Goal: Communication & Community: Answer question/provide support

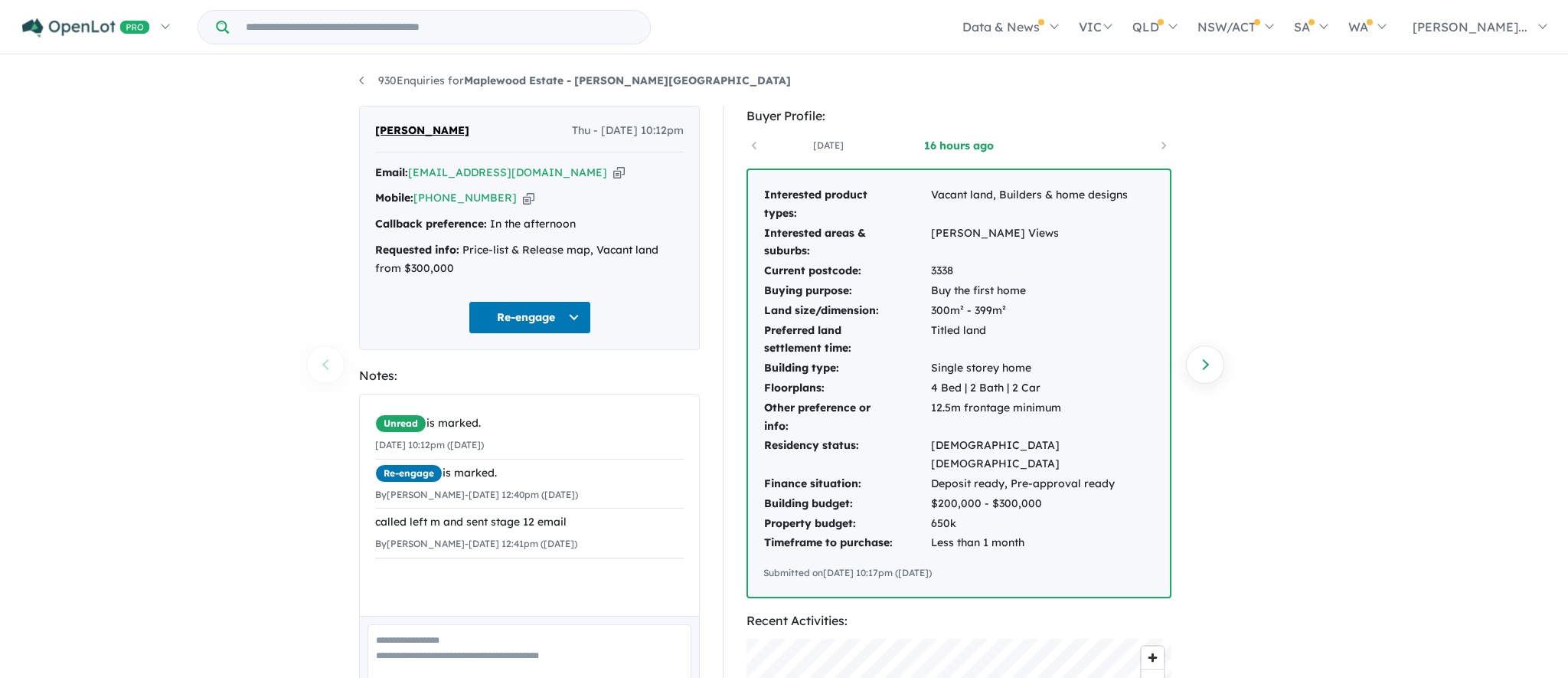
scroll to position [83, 0]
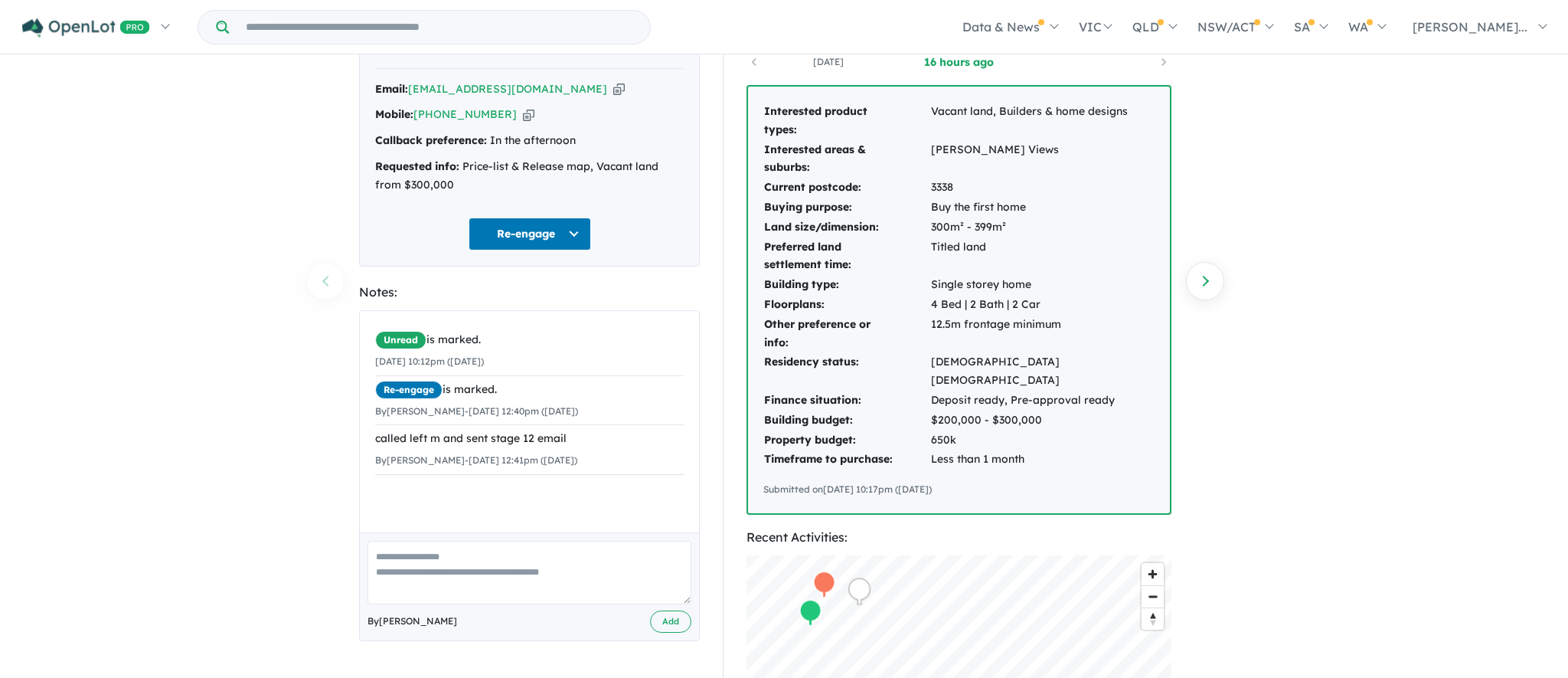
click at [486, 570] on textarea at bounding box center [529, 572] width 324 height 63
type textarea "**********"
click at [675, 619] on button "Add" at bounding box center [670, 621] width 41 height 22
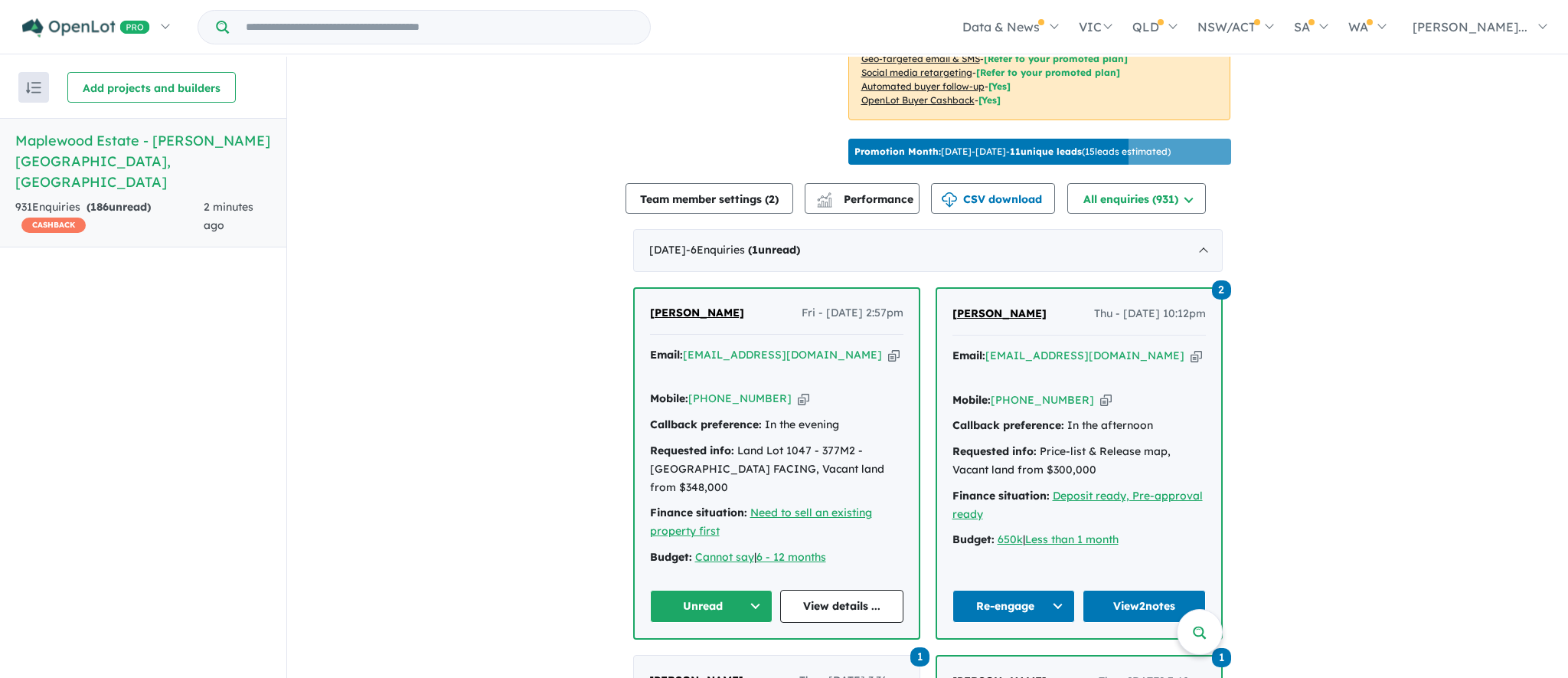
scroll to position [508, 0]
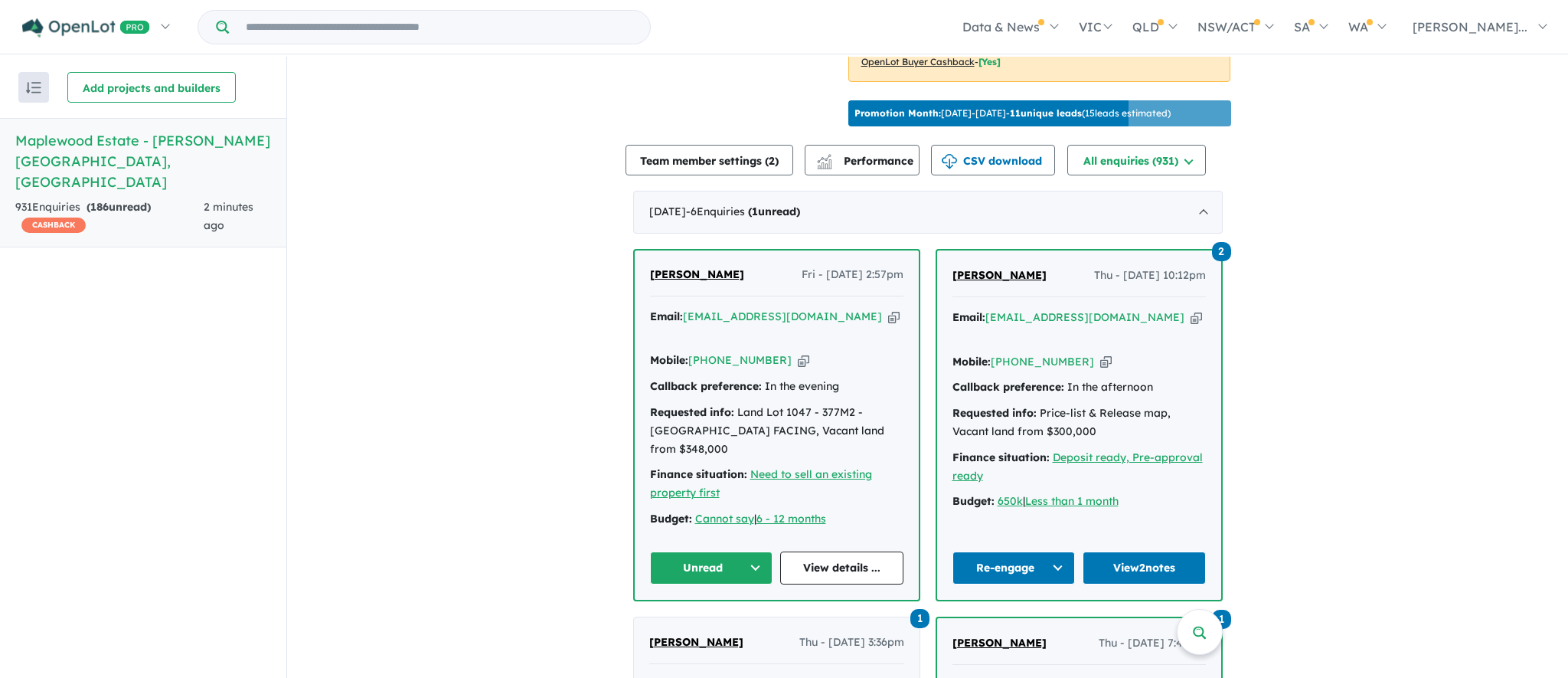
click at [743, 552] on button "Unread" at bounding box center [711, 568] width 123 height 33
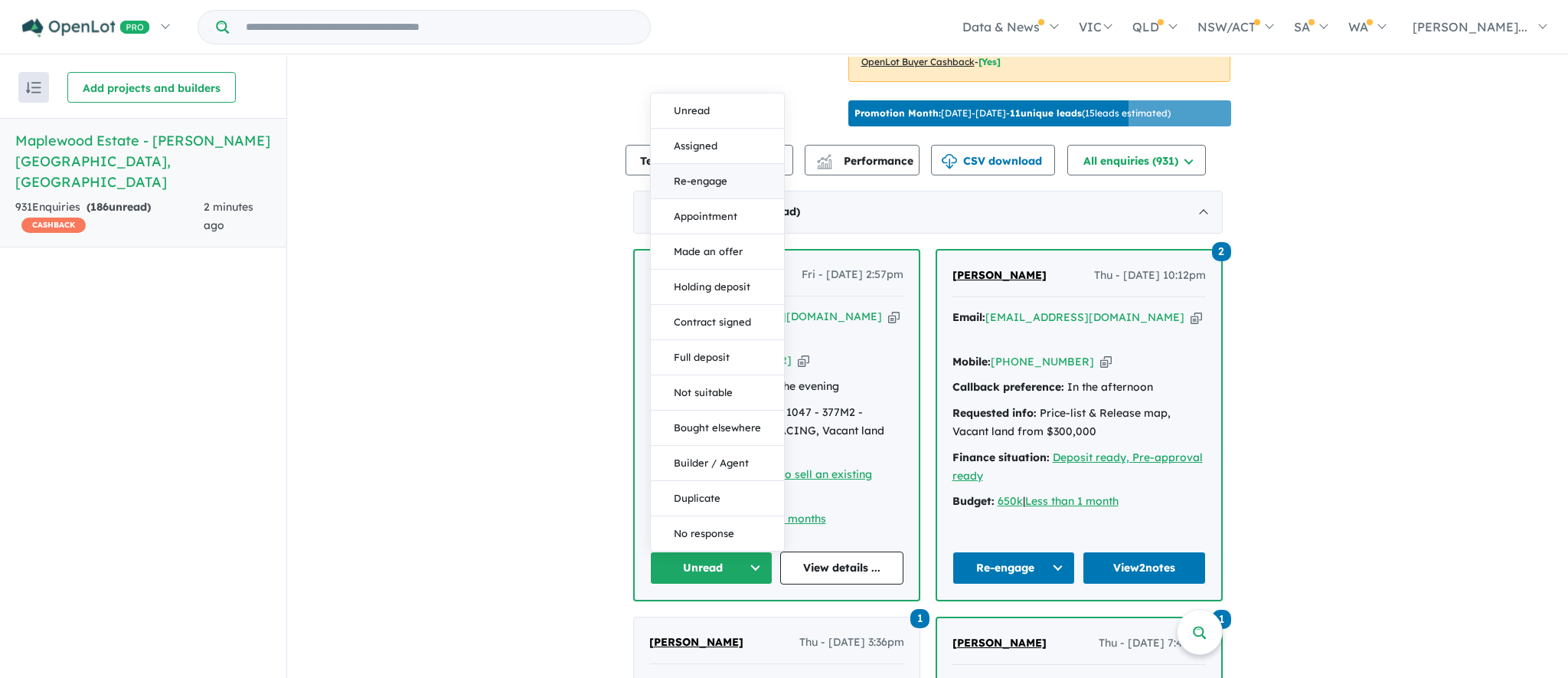
drag, startPoint x: 0, startPoint y: 0, endPoint x: 718, endPoint y: 141, distance: 731.7
click at [718, 164] on button "Re-engage" at bounding box center [717, 181] width 133 height 35
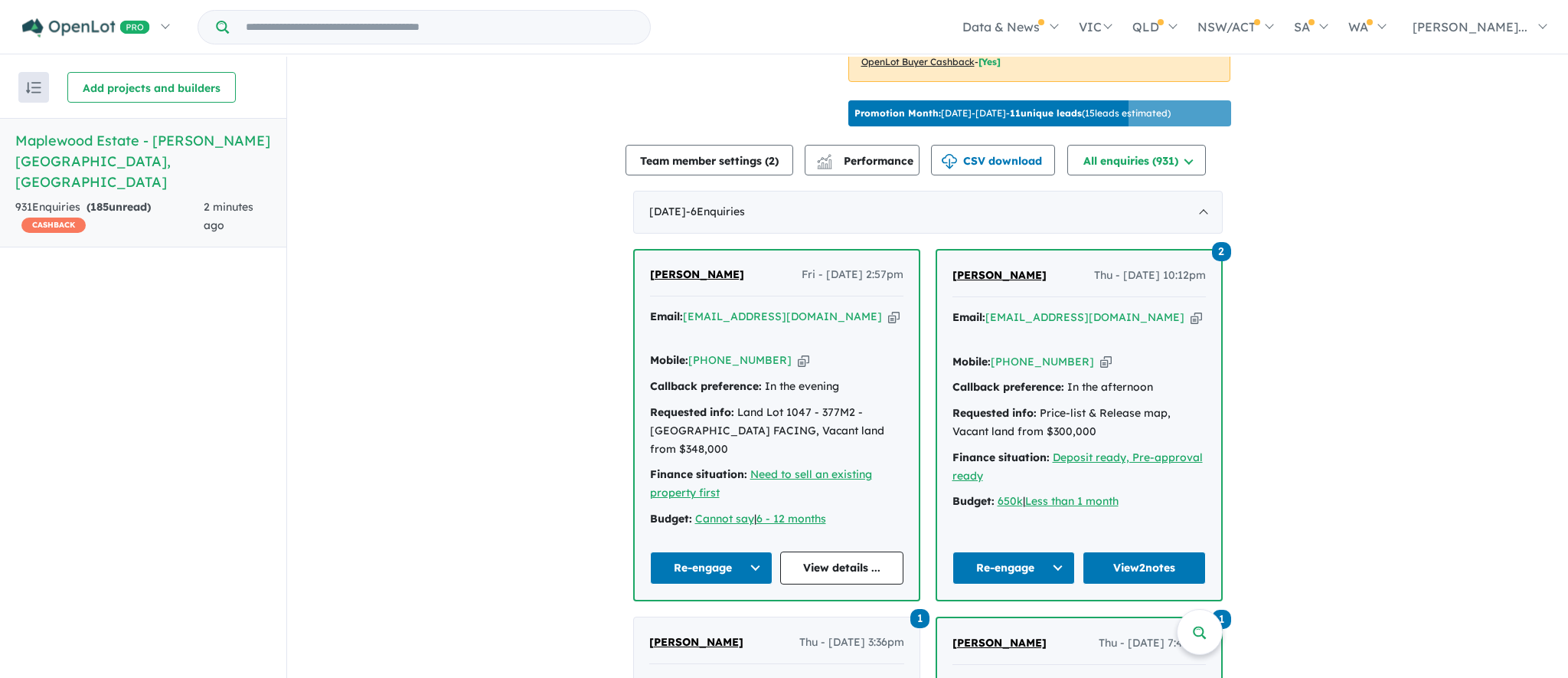
click at [857, 552] on link "View details ..." at bounding box center [841, 568] width 123 height 33
click at [887, 322] on icon "button" at bounding box center [893, 316] width 11 height 16
click at [797, 352] on icon "button" at bounding box center [803, 360] width 11 height 16
click at [829, 552] on link "View details ..." at bounding box center [841, 568] width 123 height 33
click at [0, 0] on div "Homepage My Dashboard (1) Buyer Demand Index Suburb/Council Report Sales Traini…" at bounding box center [784, 311] width 1568 height 623
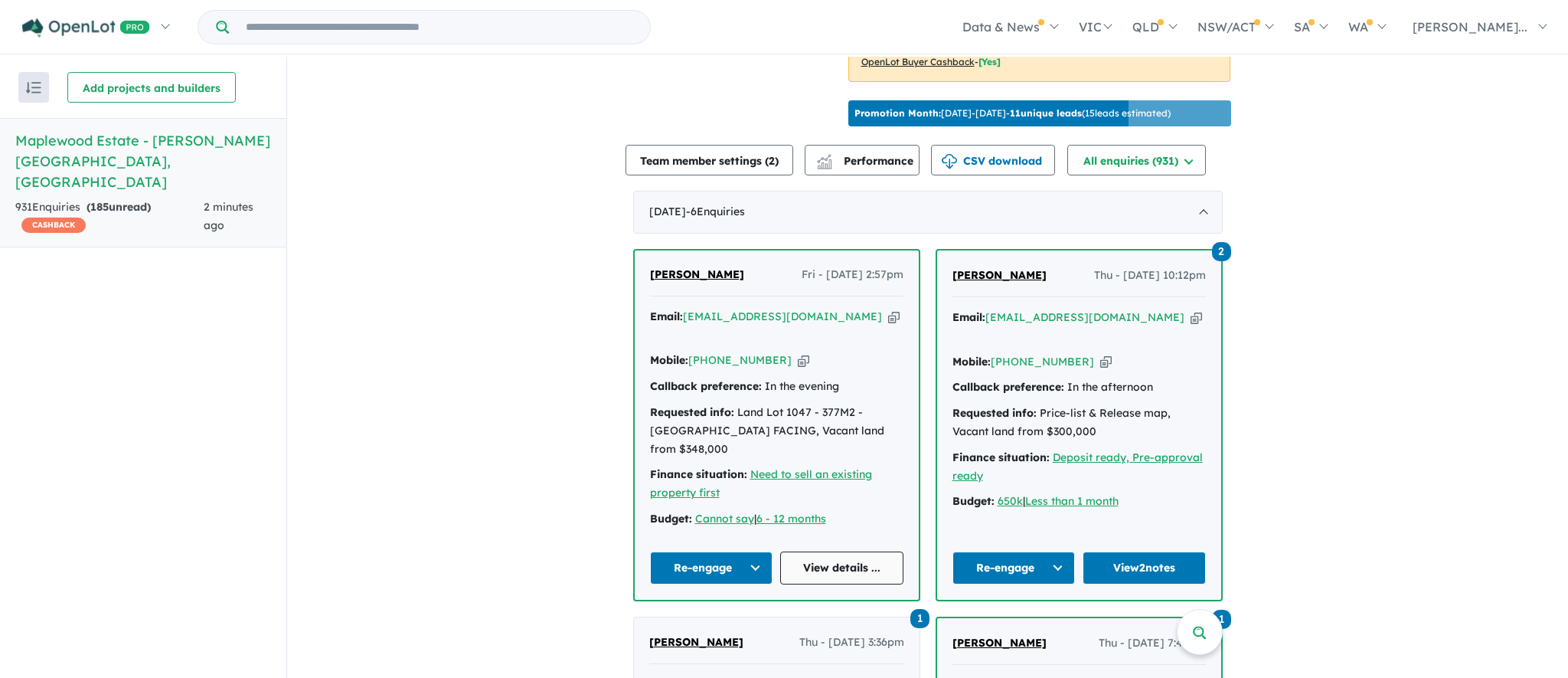
click at [823, 552] on link "View details ..." at bounding box center [841, 568] width 123 height 33
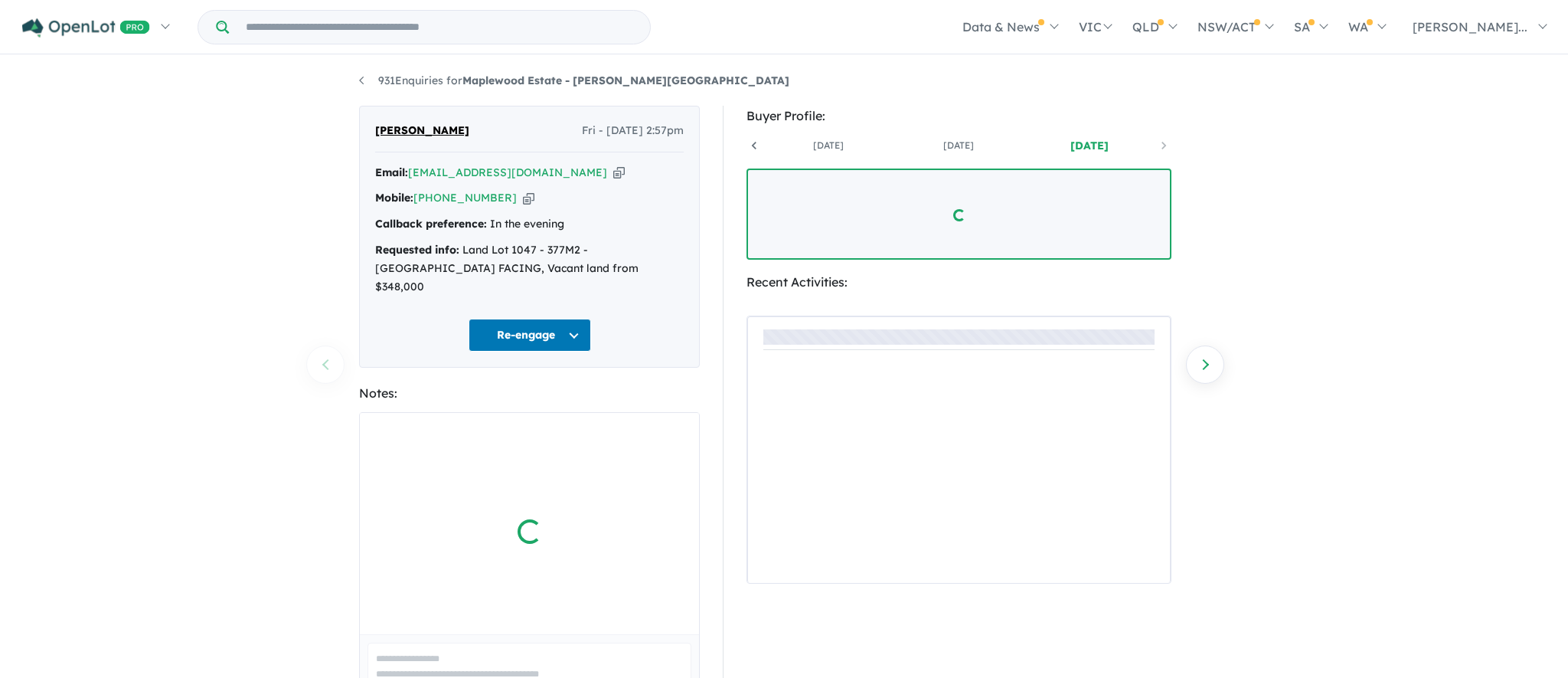
scroll to position [0, 113]
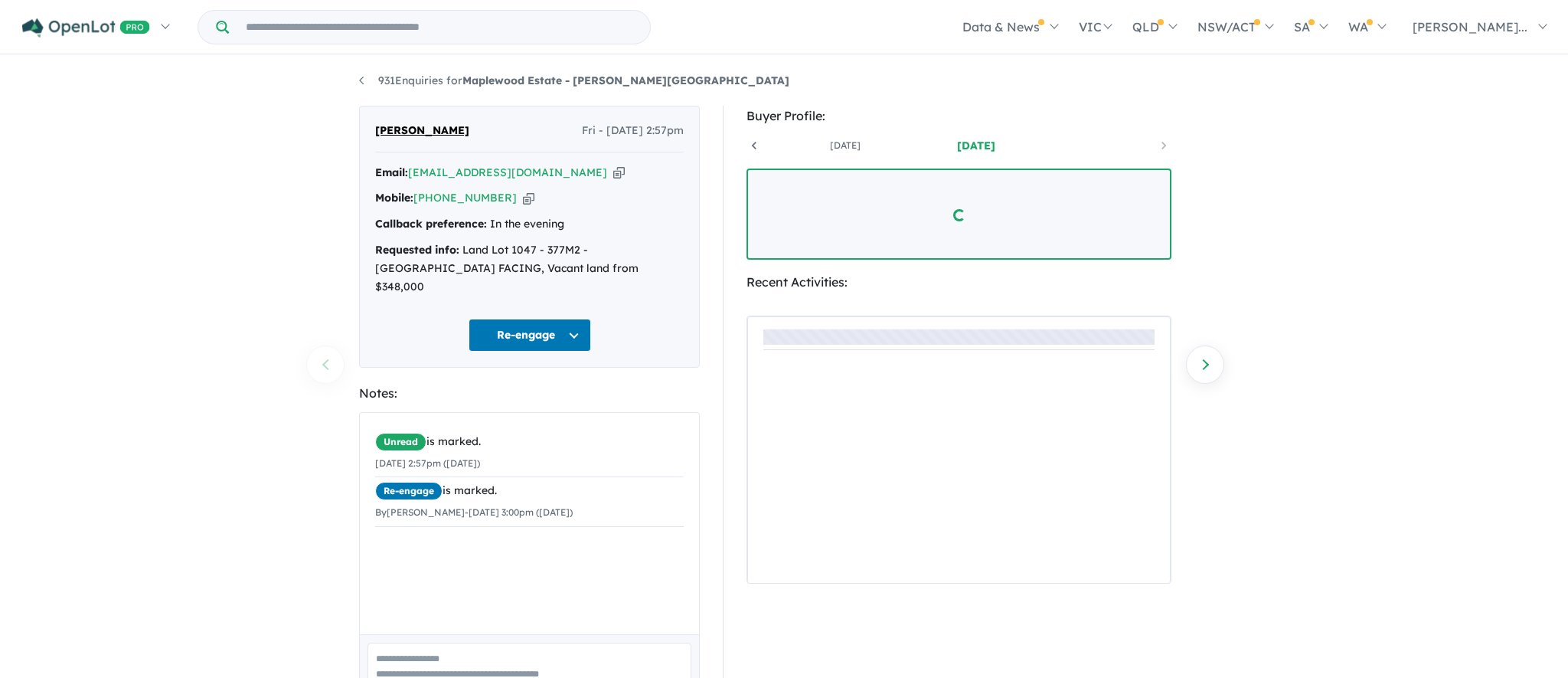
drag, startPoint x: 0, startPoint y: 0, endPoint x: 528, endPoint y: 659, distance: 844.4
click at [528, 659] on textarea at bounding box center [529, 674] width 324 height 63
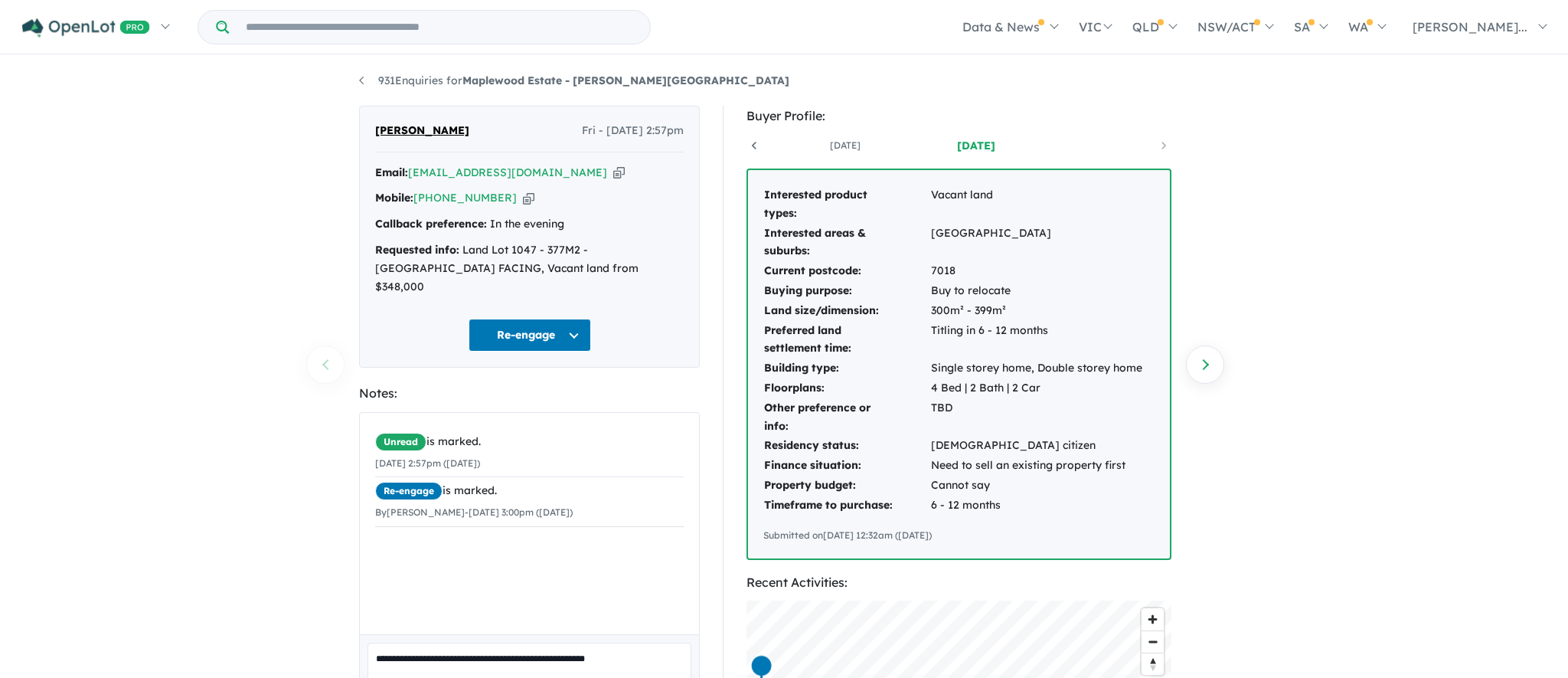
click at [407, 643] on textarea "**********" at bounding box center [529, 674] width 324 height 63
drag, startPoint x: 422, startPoint y: 632, endPoint x: 434, endPoint y: 640, distance: 14.4
click at [423, 643] on textarea "**********" at bounding box center [529, 674] width 324 height 63
drag, startPoint x: 425, startPoint y: 637, endPoint x: 355, endPoint y: 637, distance: 70.0
click at [355, 637] on div "**********" at bounding box center [529, 601] width 364 height 992
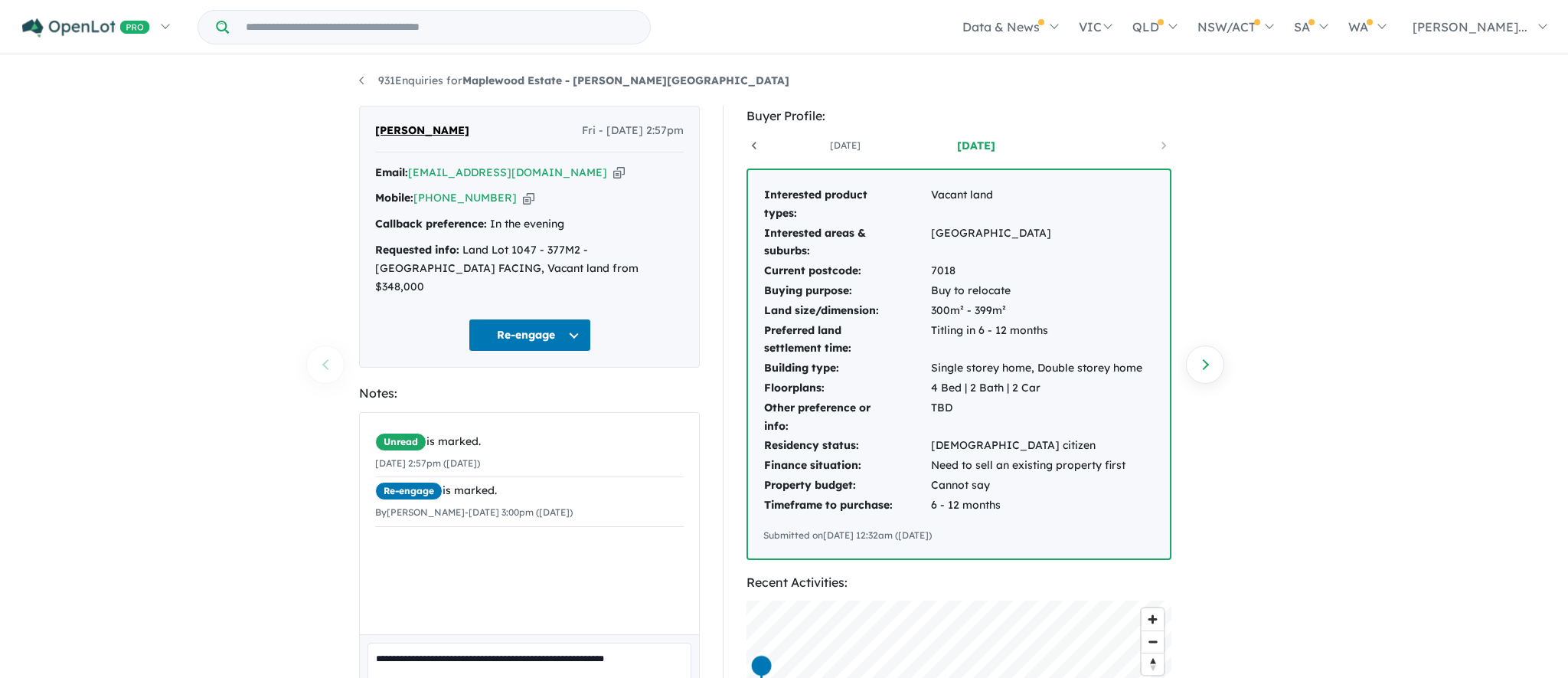
click at [651, 643] on textarea "**********" at bounding box center [529, 674] width 324 height 63
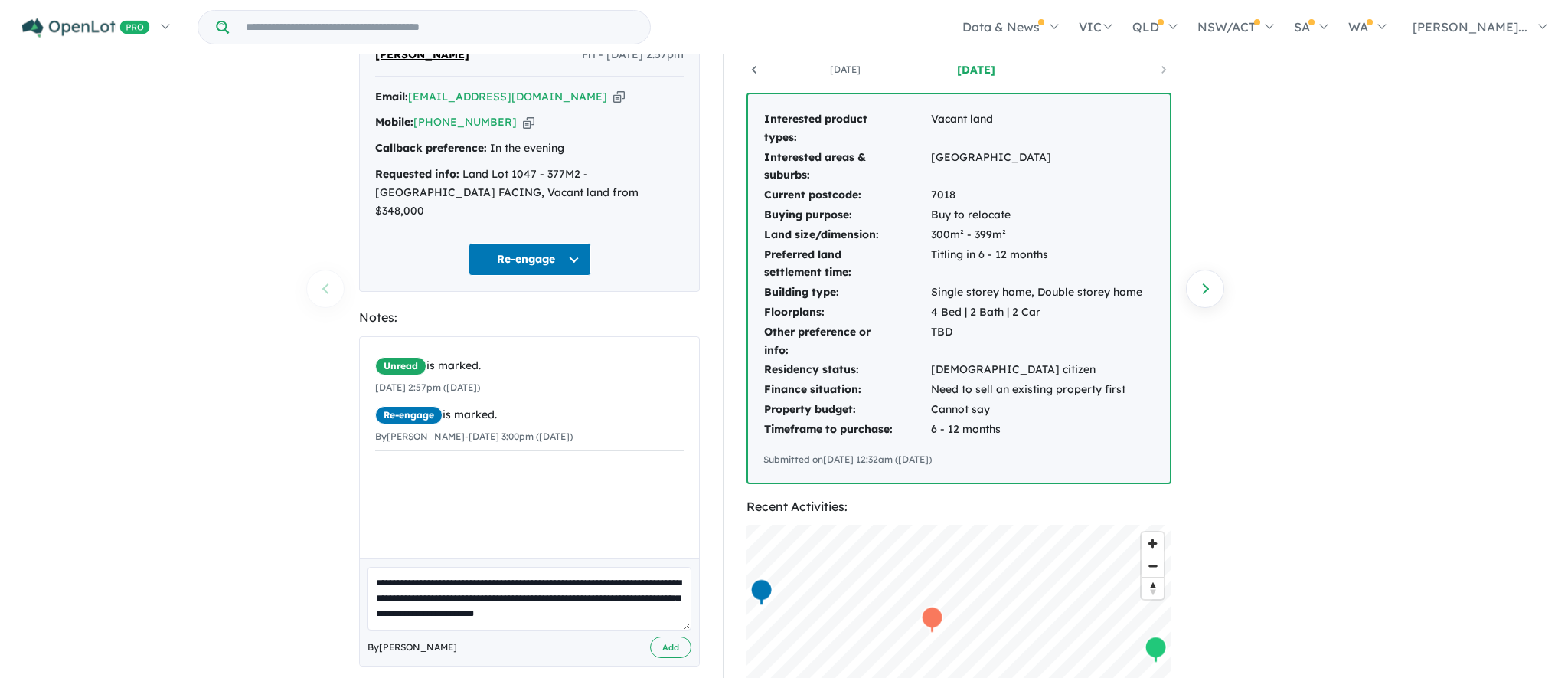
scroll to position [98, 0]
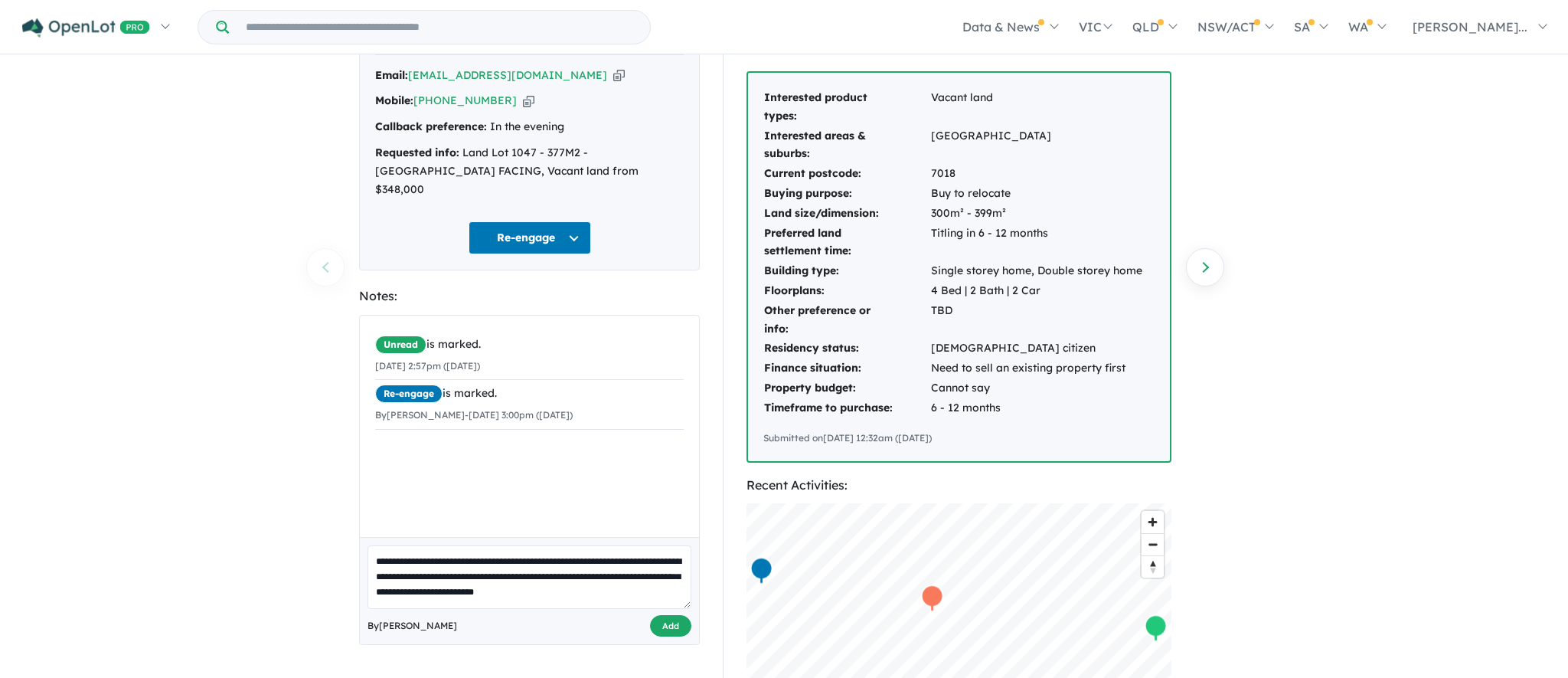
type textarea "**********"
click at [674, 615] on button "Add" at bounding box center [670, 625] width 41 height 22
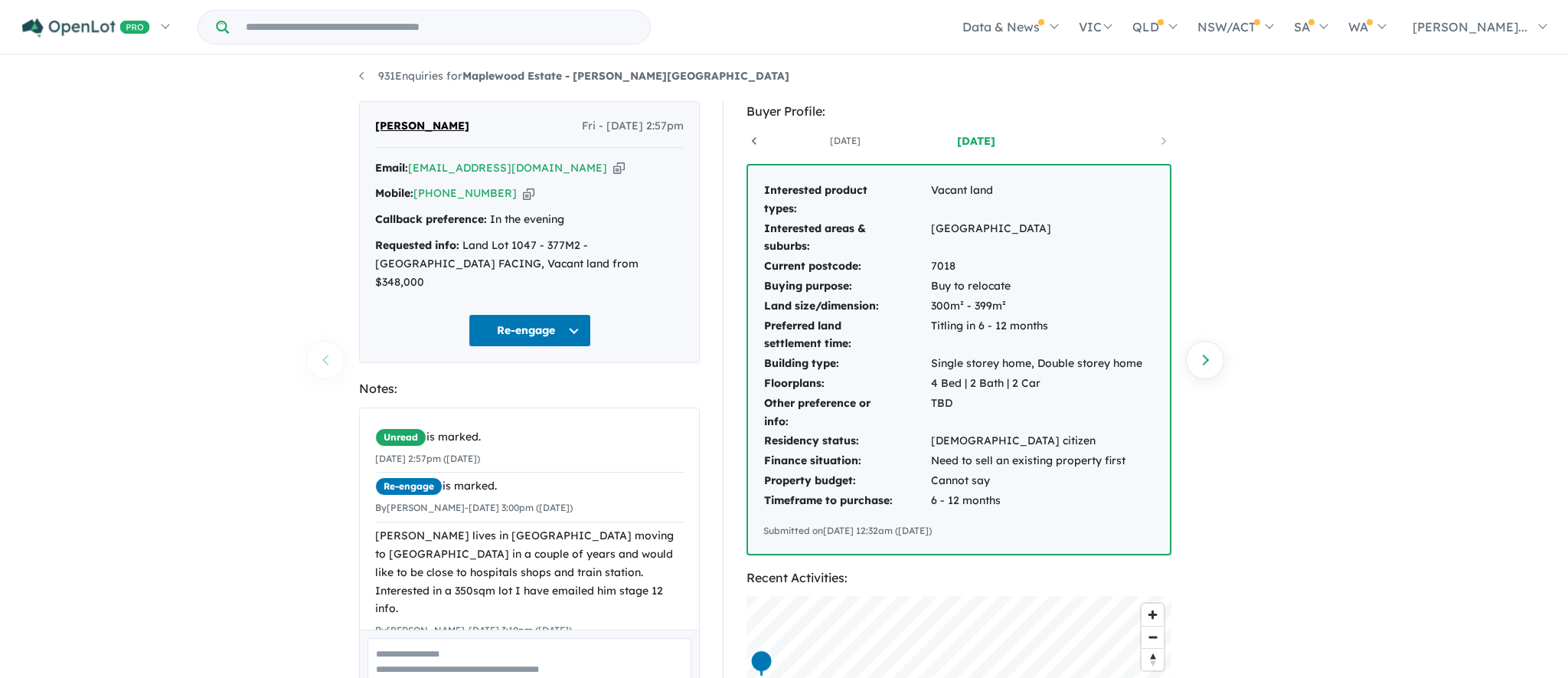
scroll to position [0, 0]
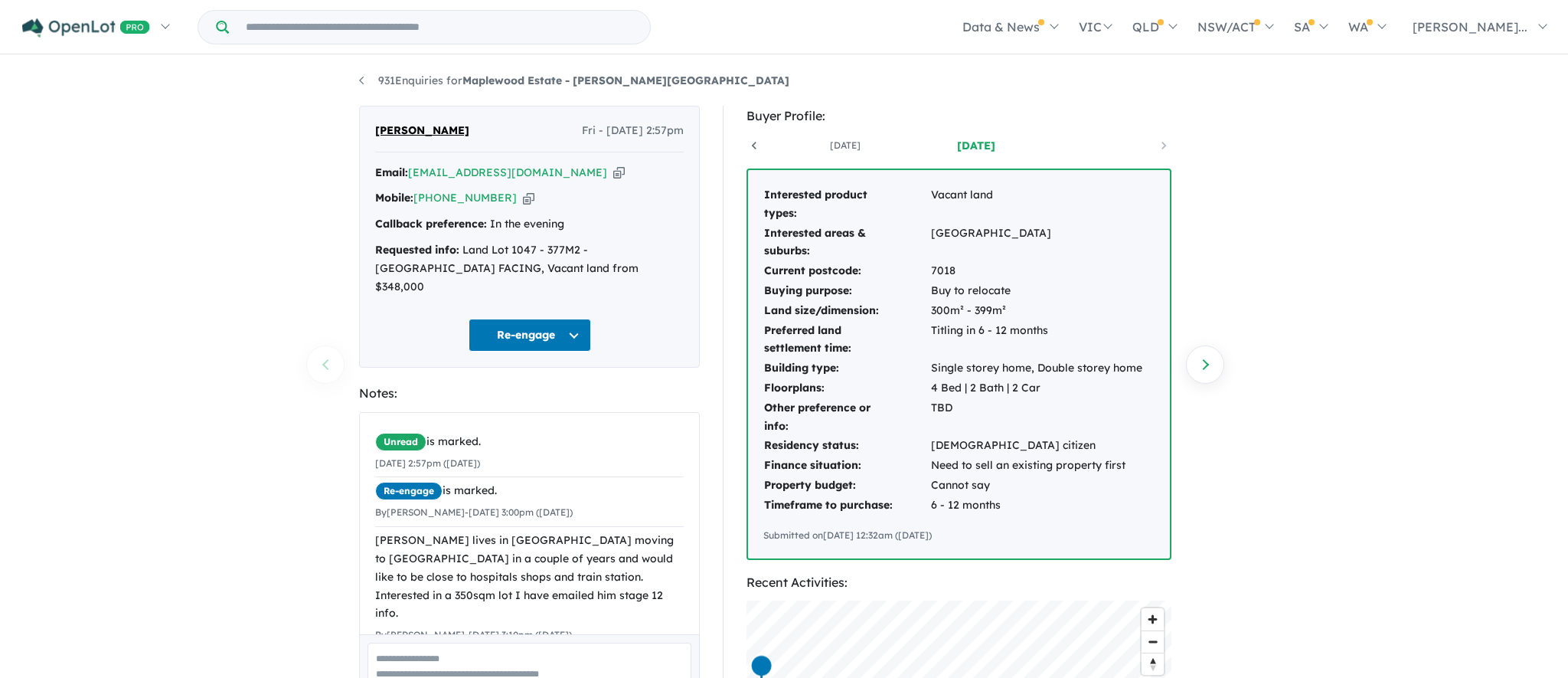
drag, startPoint x: 453, startPoint y: 129, endPoint x: 396, endPoint y: 127, distance: 57.0
click at [376, 127] on div "Nelson D'Silva Fri - 05/09/2025, 2:57pm" at bounding box center [529, 137] width 308 height 31
drag, startPoint x: 455, startPoint y: 127, endPoint x: 376, endPoint y: 124, distance: 79.1
click at [376, 124] on div "Nelson D'Silva Fri - 05/09/2025, 2:57pm" at bounding box center [529, 137] width 308 height 31
copy span "[PERSON_NAME]"
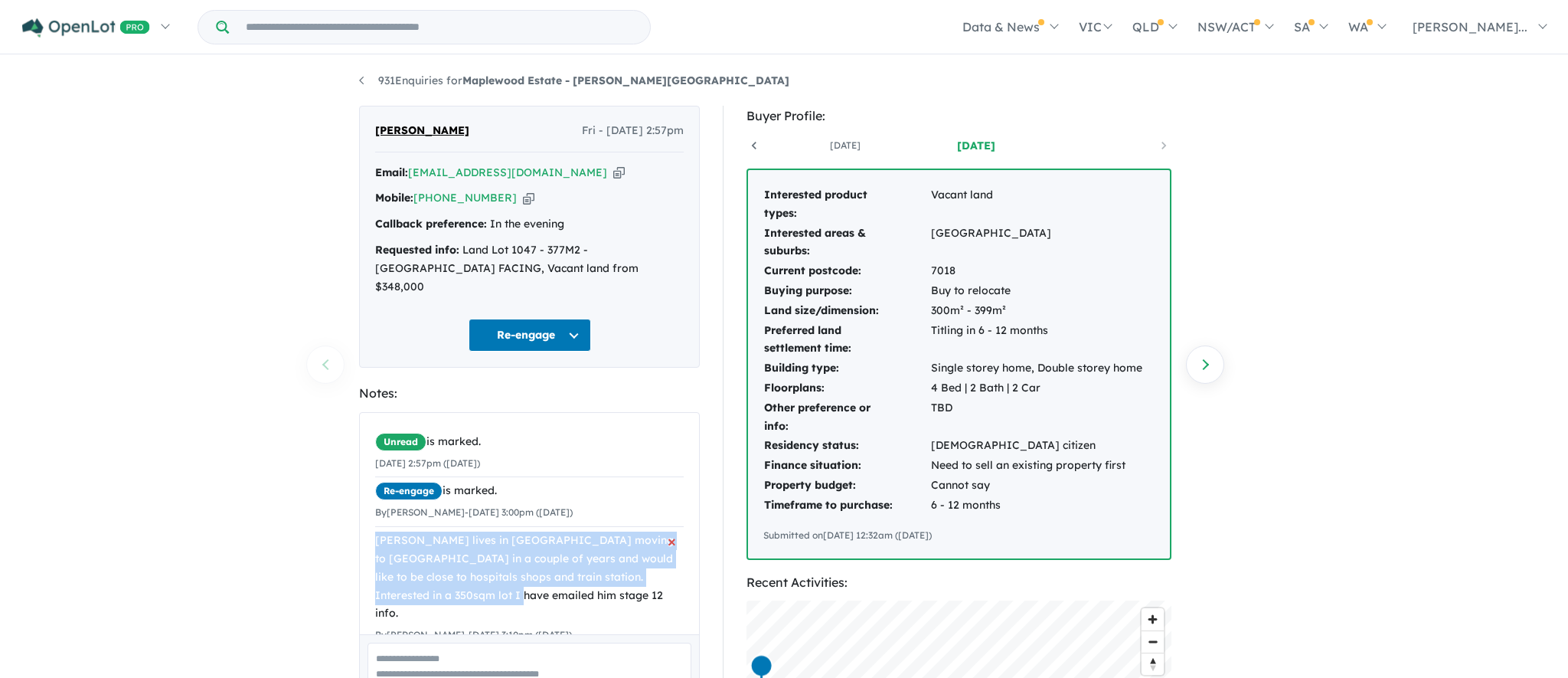
drag, startPoint x: 377, startPoint y: 516, endPoint x: 453, endPoint y: 563, distance: 89.4
click at [453, 563] on div "[PERSON_NAME] lives in [GEOGRAPHIC_DATA] moving to [GEOGRAPHIC_DATA] in a coupl…" at bounding box center [529, 576] width 308 height 91
copy div "[PERSON_NAME] lives in [GEOGRAPHIC_DATA] moving to [GEOGRAPHIC_DATA] in a coupl…"
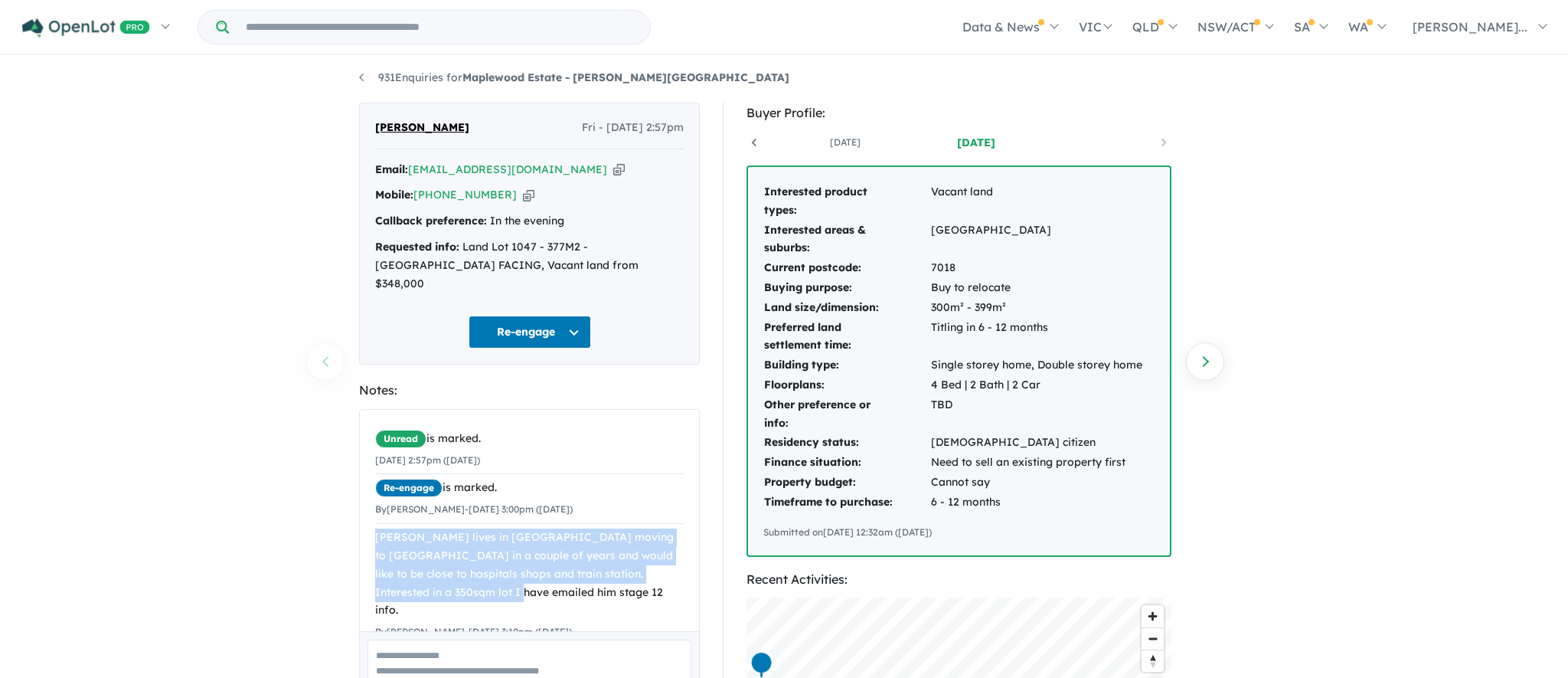
click at [613, 174] on icon "button" at bounding box center [618, 170] width 11 height 16
copy div "[PERSON_NAME] lives in [GEOGRAPHIC_DATA] moving to [GEOGRAPHIC_DATA] in a coupl…"
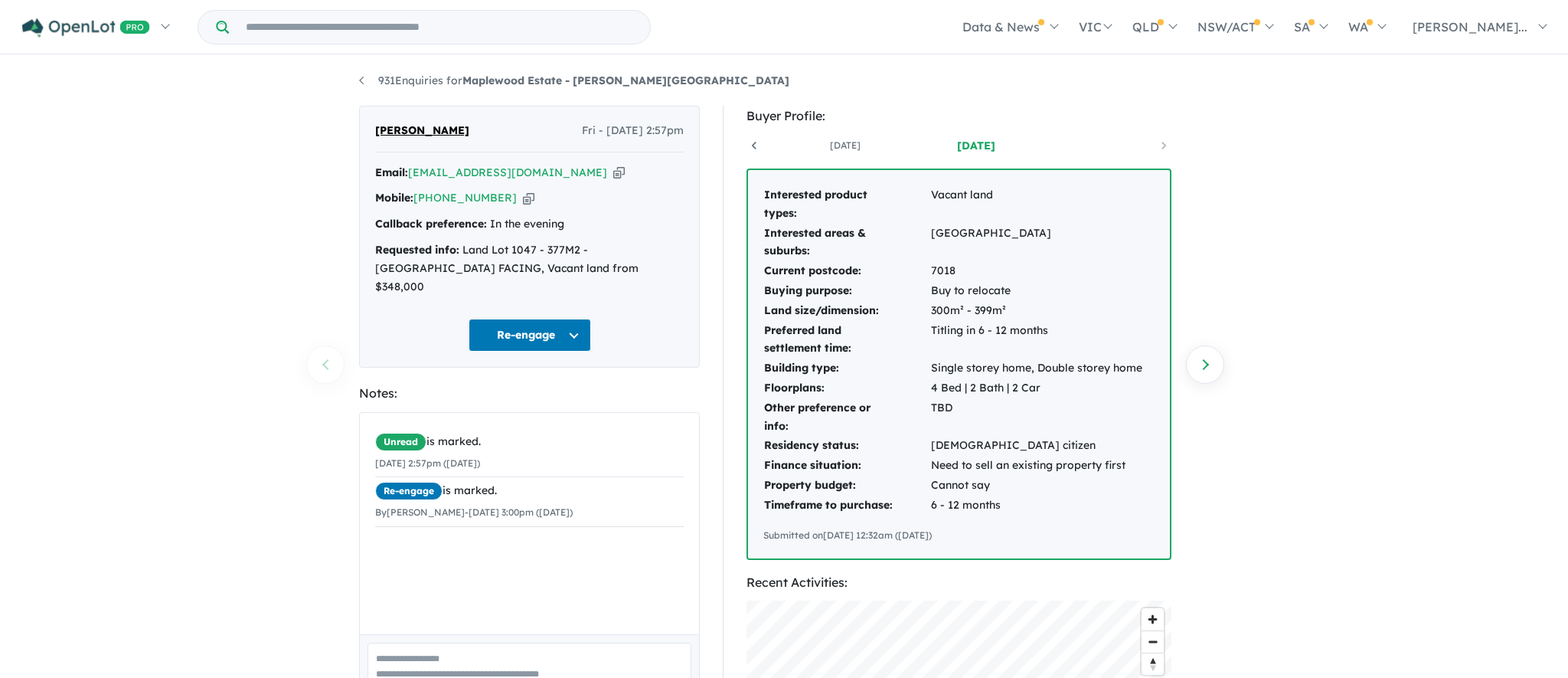
scroll to position [86, 0]
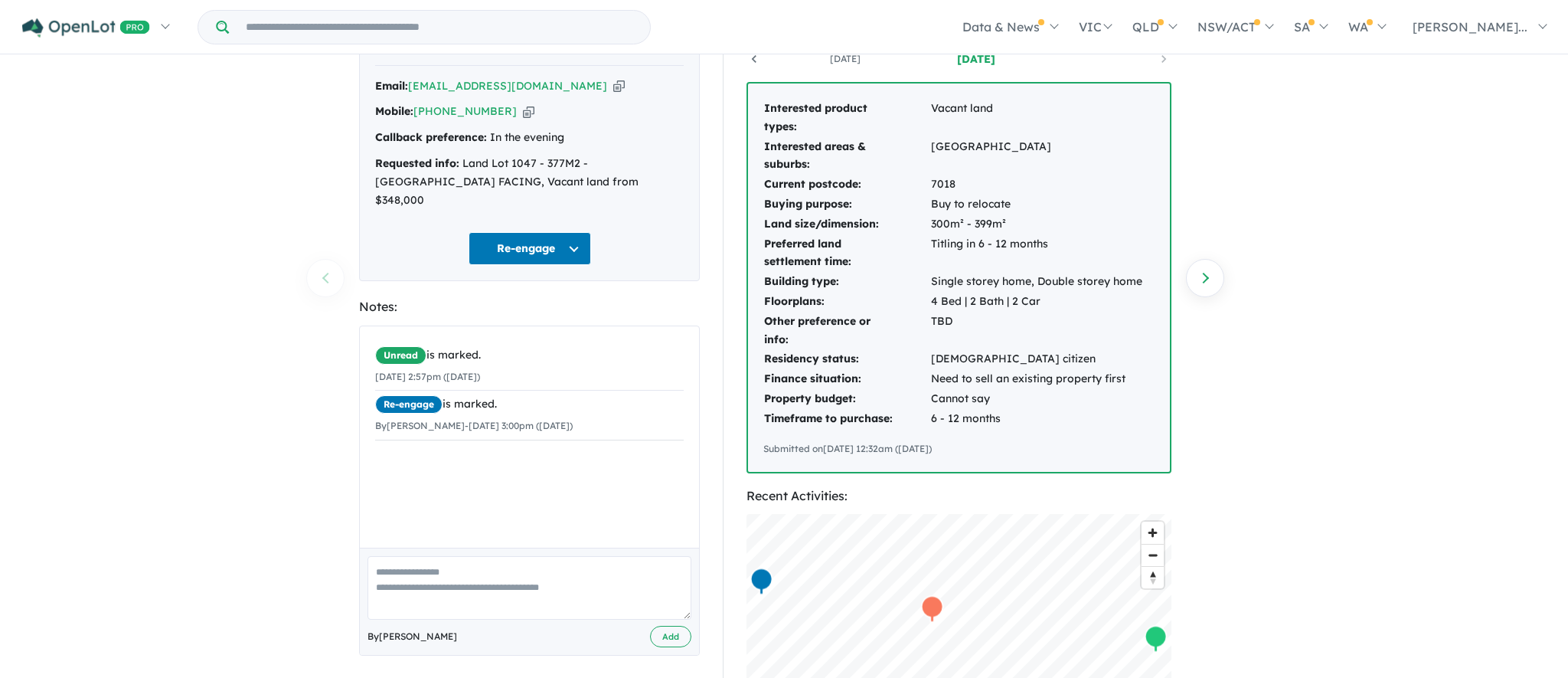
click at [483, 560] on textarea at bounding box center [529, 587] width 324 height 63
type textarea "**********"
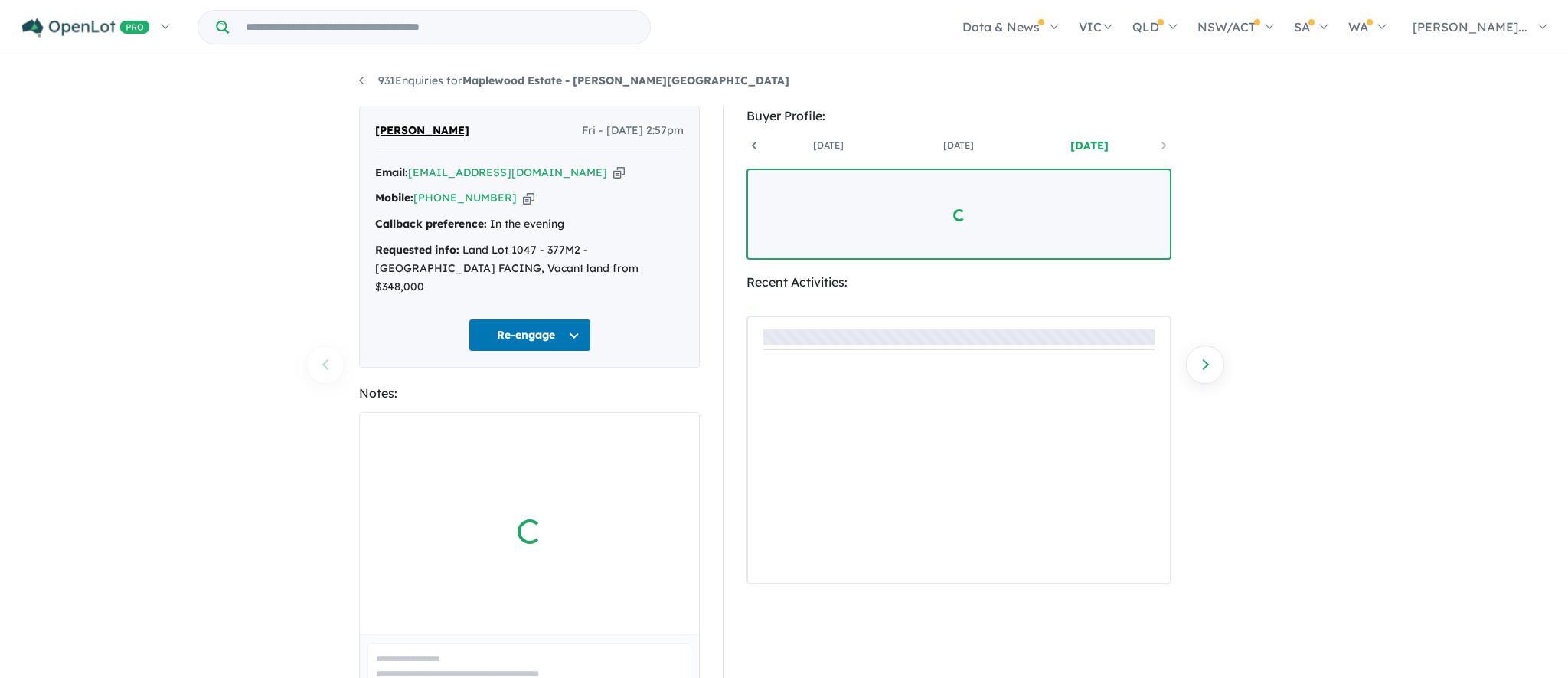
scroll to position [0, 113]
